Goal: Information Seeking & Learning: Learn about a topic

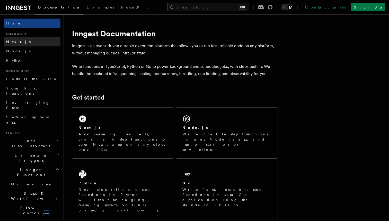
click at [20, 41] on link "Next.js" at bounding box center [32, 41] width 56 height 9
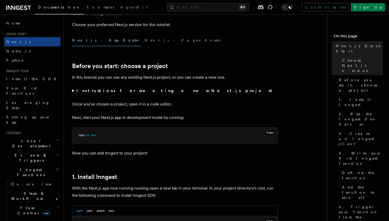
scroll to position [140, 0]
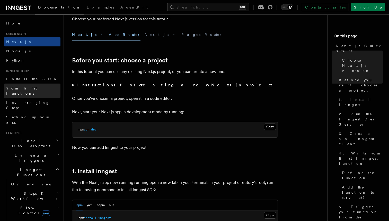
click at [29, 87] on span "Your first Functions" at bounding box center [21, 90] width 31 height 9
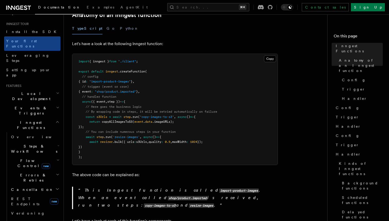
scroll to position [147, 0]
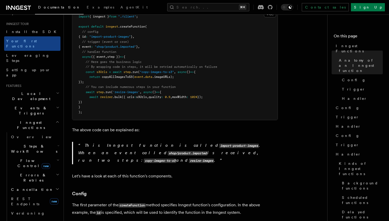
click at [50, 141] on h2 "Steps & Workflows" at bounding box center [35, 148] width 52 height 14
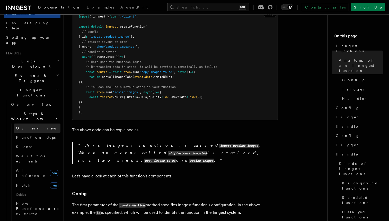
scroll to position [88, 0]
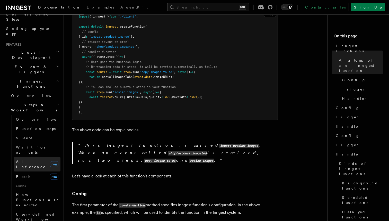
click at [38, 157] on link "AI Inference new" at bounding box center [37, 164] width 47 height 14
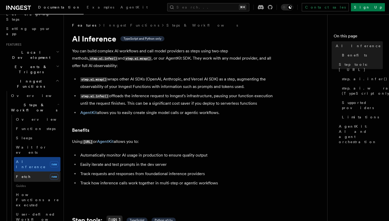
click at [35, 171] on link "Fetch new" at bounding box center [37, 176] width 47 height 10
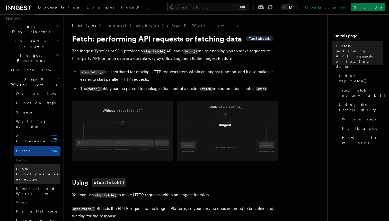
scroll to position [117, 0]
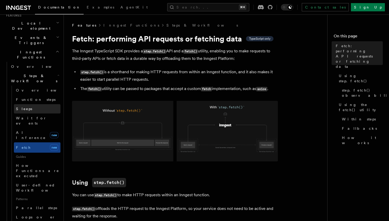
click at [38, 104] on link "Sleeps" at bounding box center [37, 108] width 47 height 9
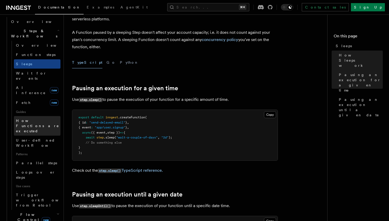
scroll to position [171, 0]
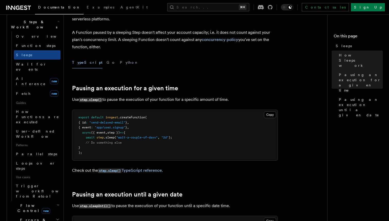
click at [54, 201] on h2 "Flow Control new" at bounding box center [35, 208] width 52 height 14
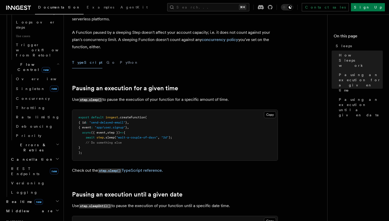
scroll to position [316, 0]
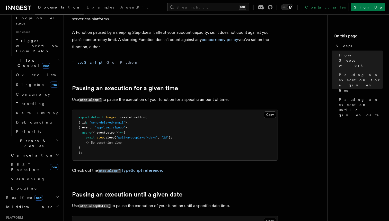
click at [56, 204] on icon "button" at bounding box center [57, 206] width 4 height 4
click at [57, 195] on icon "button" at bounding box center [57, 197] width 4 height 4
click at [37, 202] on link "Overview" at bounding box center [35, 206] width 52 height 9
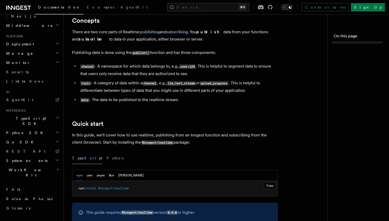
scroll to position [220, 0]
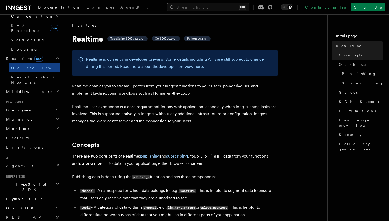
click at [212, 6] on button "Search... ⌘K" at bounding box center [208, 7] width 82 height 8
click at [121, 9] on span "AgentKit" at bounding box center [134, 7] width 27 height 4
click at [84, 10] on link "Examples" at bounding box center [101, 8] width 34 height 12
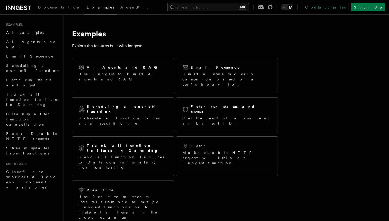
click at [219, 7] on button "Search... ⌘K" at bounding box center [208, 7] width 82 height 8
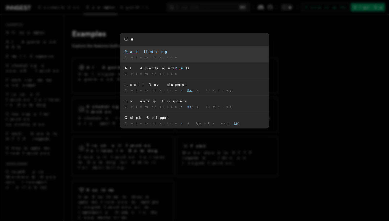
type input "*"
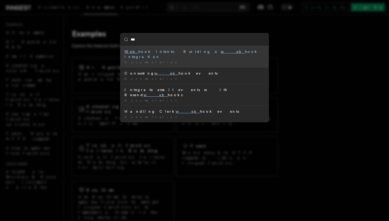
type input "****"
click at [195, 60] on div "Documentation /" at bounding box center [195, 62] width 140 height 4
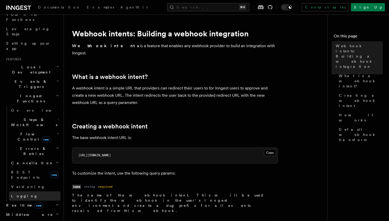
scroll to position [78, 0]
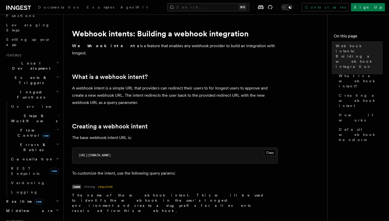
click at [40, 197] on h2 "Realtime new" at bounding box center [32, 201] width 56 height 9
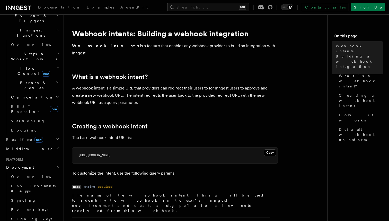
scroll to position [140, 0]
click at [36, 204] on link "Event keys" at bounding box center [35, 208] width 52 height 9
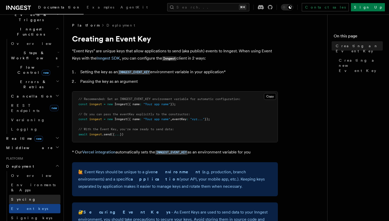
click at [37, 194] on link "Syncing" at bounding box center [35, 198] width 52 height 9
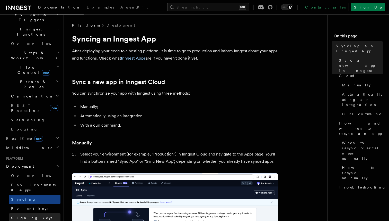
click at [37, 213] on link "Signing keys" at bounding box center [35, 217] width 52 height 9
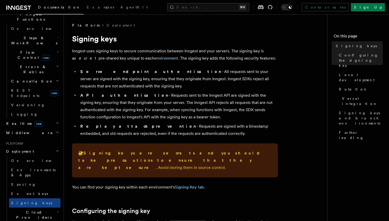
scroll to position [159, 0]
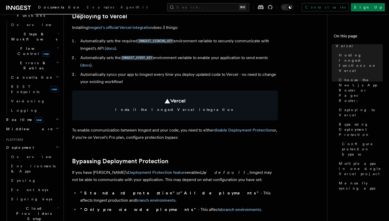
scroll to position [290, 0]
